Goal: Task Accomplishment & Management: Manage account settings

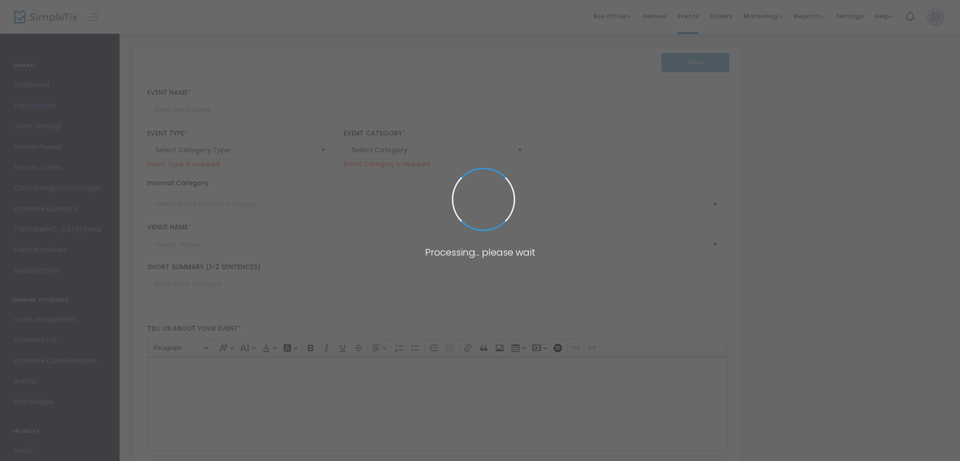
type input "Cowtown Cattle Pen Maze"
type textarea "Cowtown Cattle Pen Maze Get ready for a one-of-a-kind adventure at the Cowtown …"
type input "Buy Tickets"
type input "Cattle Pen Maze"
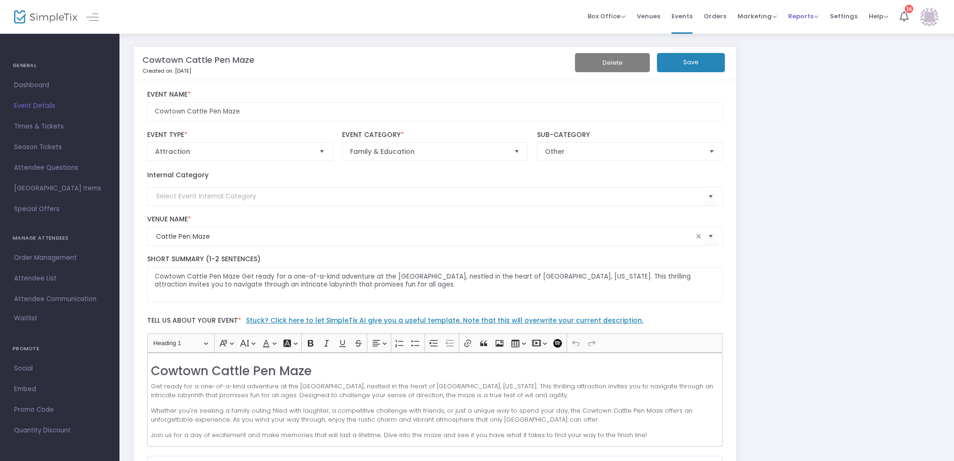
click at [810, 24] on span "Reports Analytics Sales Reports Download" at bounding box center [803, 16] width 30 height 24
click at [92, 11] on link at bounding box center [92, 17] width 12 height 12
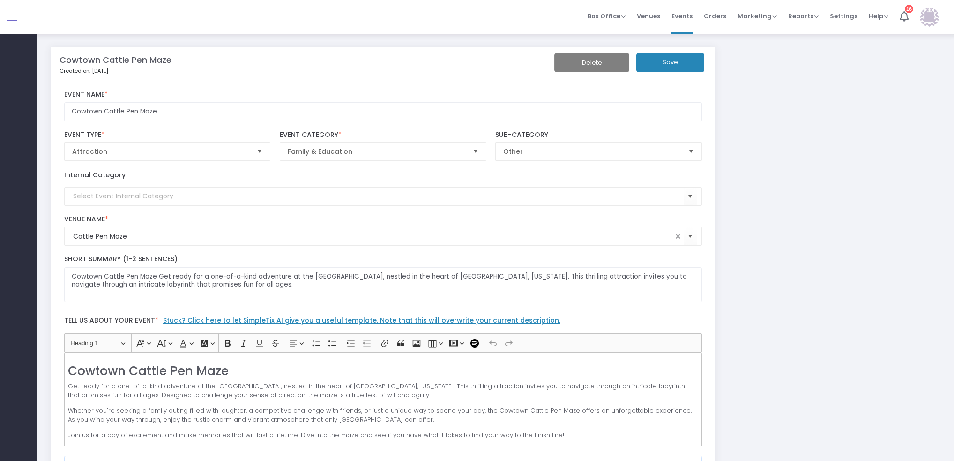
click at [25, 15] on span at bounding box center [18, 16] width 17 height 9
click at [15, 19] on link at bounding box center [13, 17] width 12 height 12
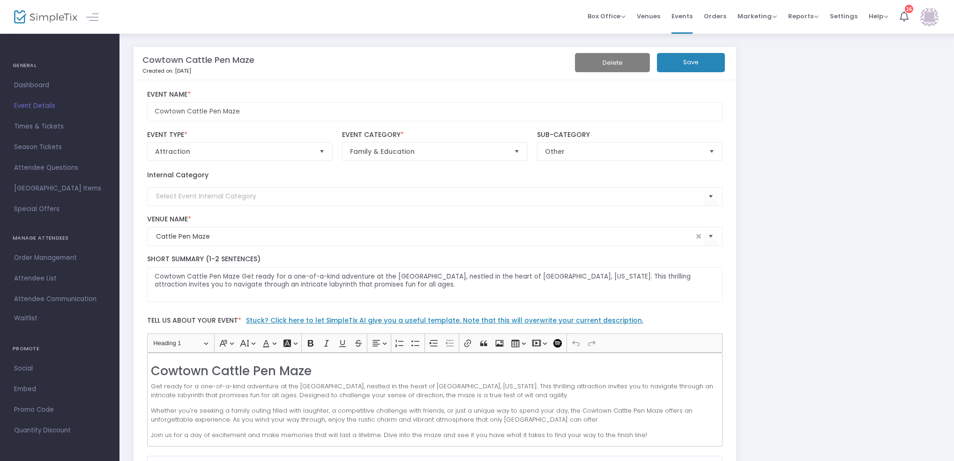
click at [34, 21] on img at bounding box center [45, 17] width 63 height 14
